Goal: Check status: Check status

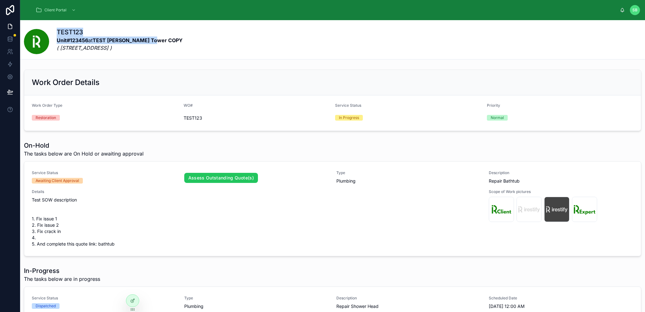
drag, startPoint x: 57, startPoint y: 31, endPoint x: 153, endPoint y: 37, distance: 96.0
click at [153, 37] on div "TEST123 Unit#123456 at TEST [PERSON_NAME][GEOGRAPHIC_DATA] COPY ( [STREET_ADDRE…" at bounding box center [120, 42] width 126 height 28
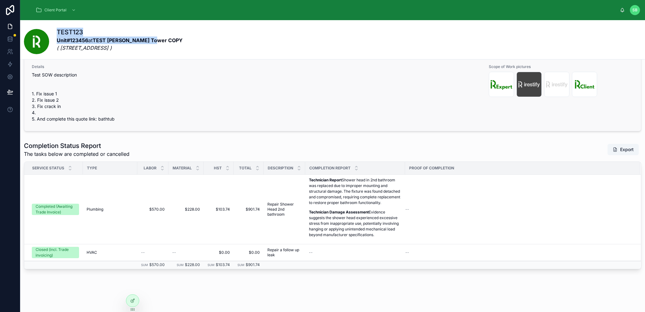
scroll to position [286, 0]
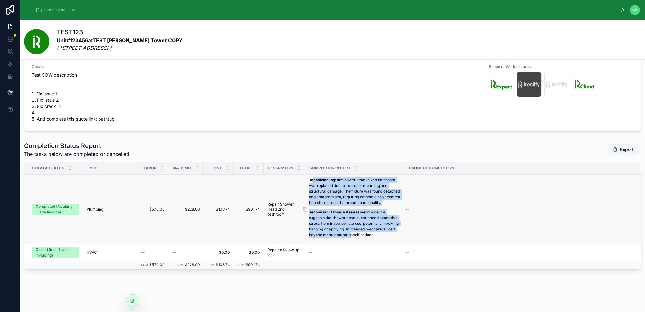
drag, startPoint x: 312, startPoint y: 170, endPoint x: 379, endPoint y: 228, distance: 88.4
click at [379, 228] on div "Technician Report Shower head in 2nd bathroom was replaced due to improper moun…" at bounding box center [355, 207] width 92 height 61
click at [371, 228] on p "Technician Damage Assessment Evidence suggests the shower head experienced exce…" at bounding box center [355, 224] width 92 height 28
